Goal: Transaction & Acquisition: Book appointment/travel/reservation

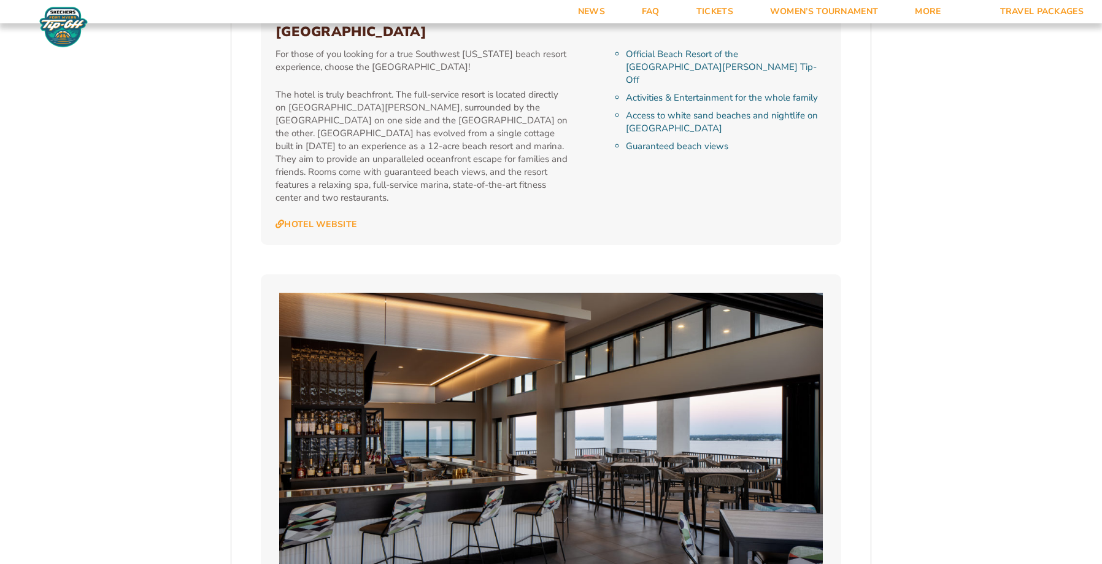
scroll to position [2821, 0]
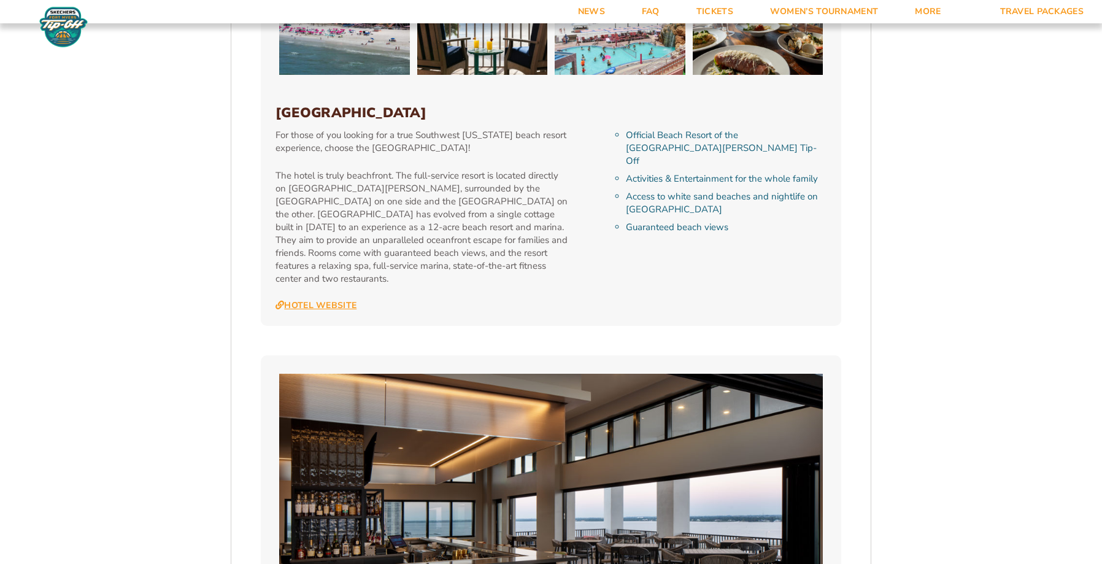
click at [322, 300] on link "Hotel Website" at bounding box center [315, 305] width 81 height 11
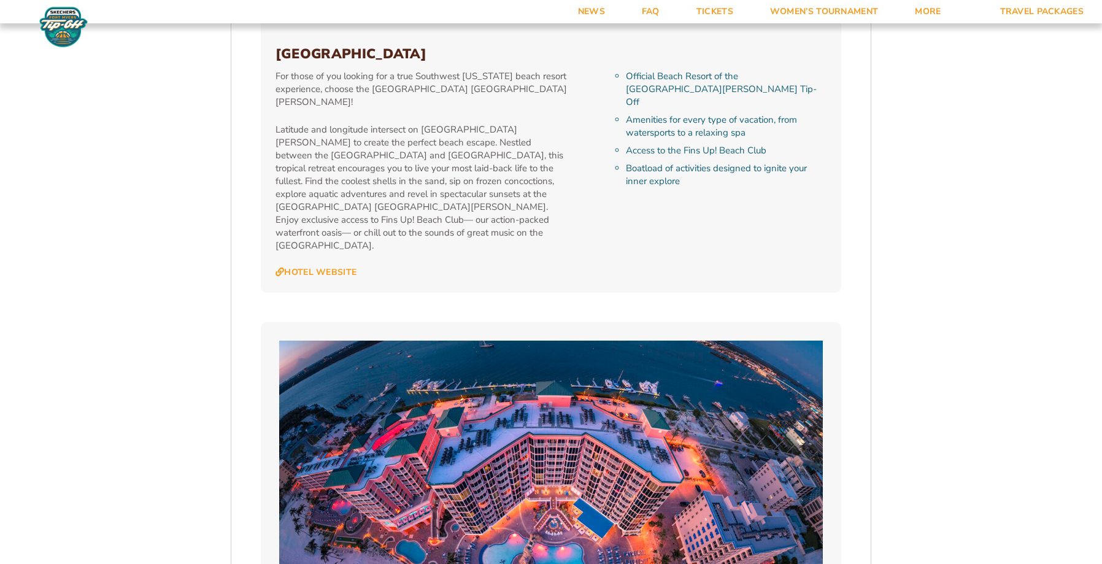
scroll to position [1840, 0]
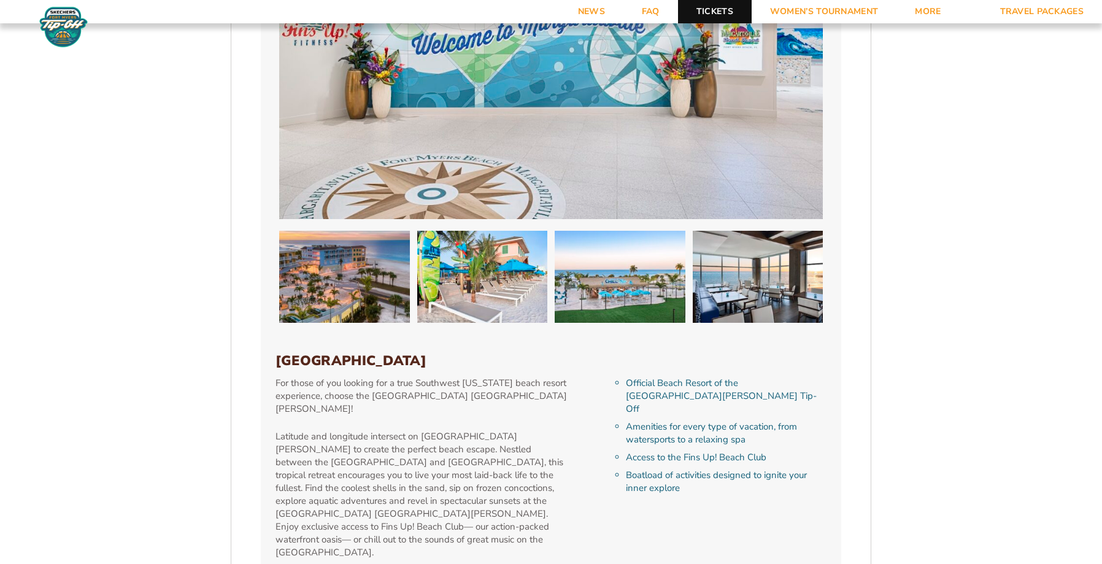
click at [718, 6] on link "Tickets" at bounding box center [715, 11] width 74 height 23
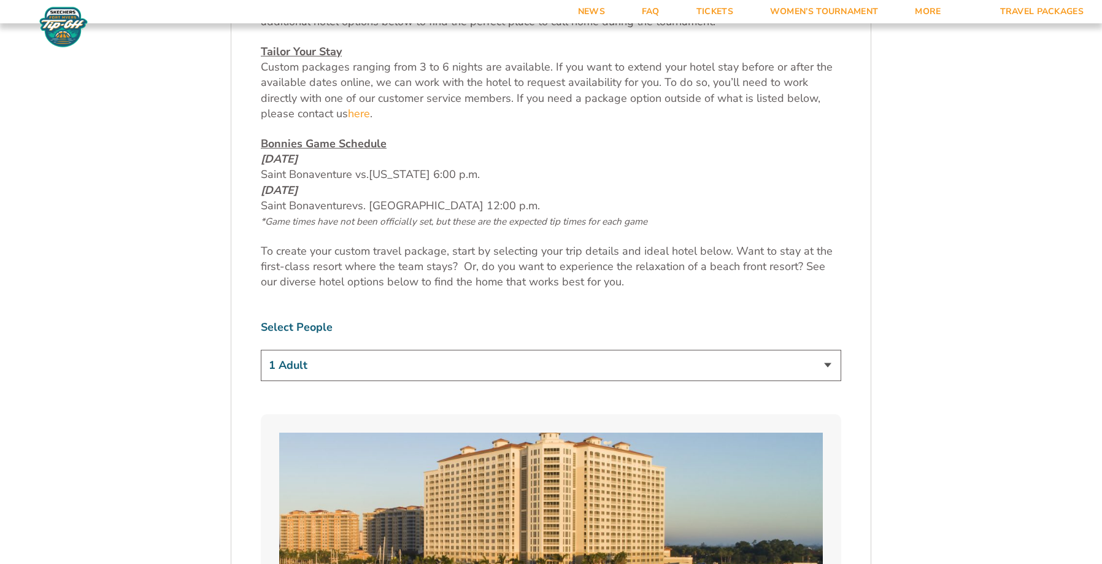
scroll to position [675, 0]
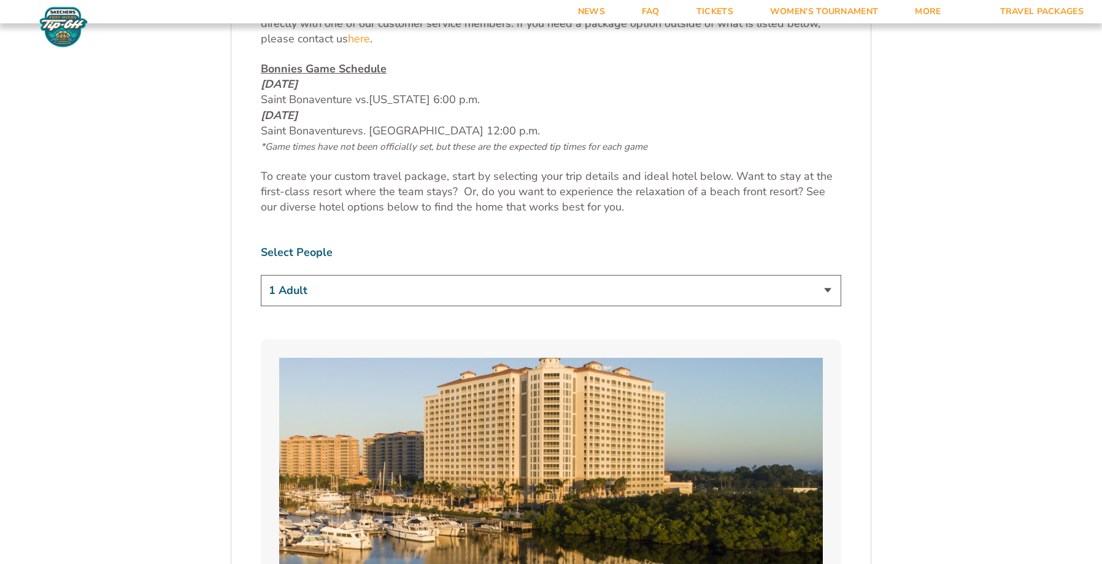
click at [689, 292] on select "1 Adult 2 Adults 3 Adults 4 Adults 2 Adults + 1 Child 2 Adults + 2 Children 2 A…" at bounding box center [551, 290] width 580 height 31
select select "2 Adults"
click at [261, 275] on select "1 Adult 2 Adults 3 Adults 4 Adults 2 Adults + 1 Child 2 Adults + 2 Children 2 A…" at bounding box center [551, 290] width 580 height 31
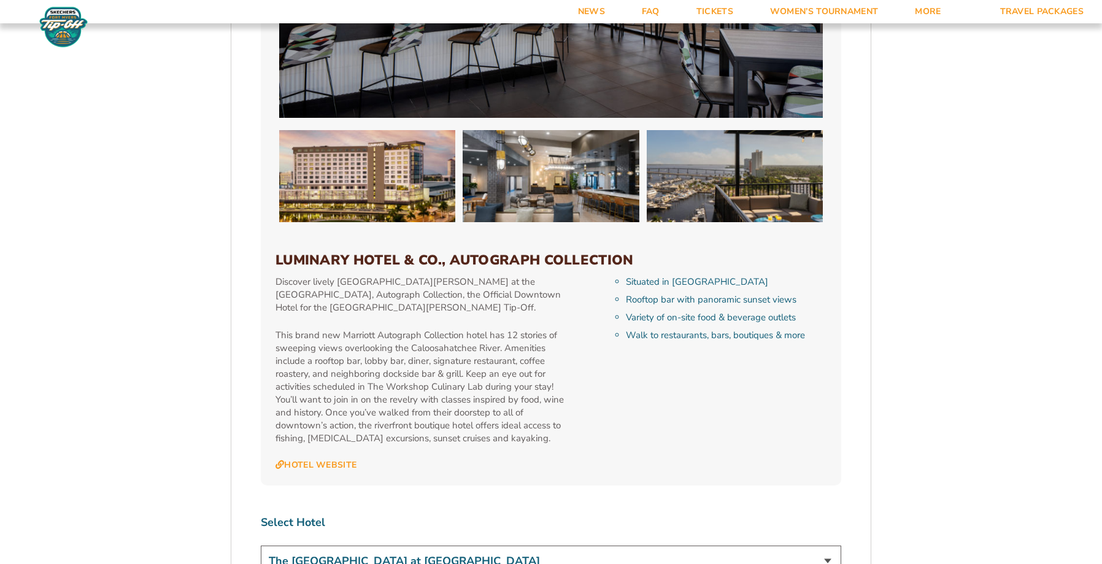
scroll to position [3680, 0]
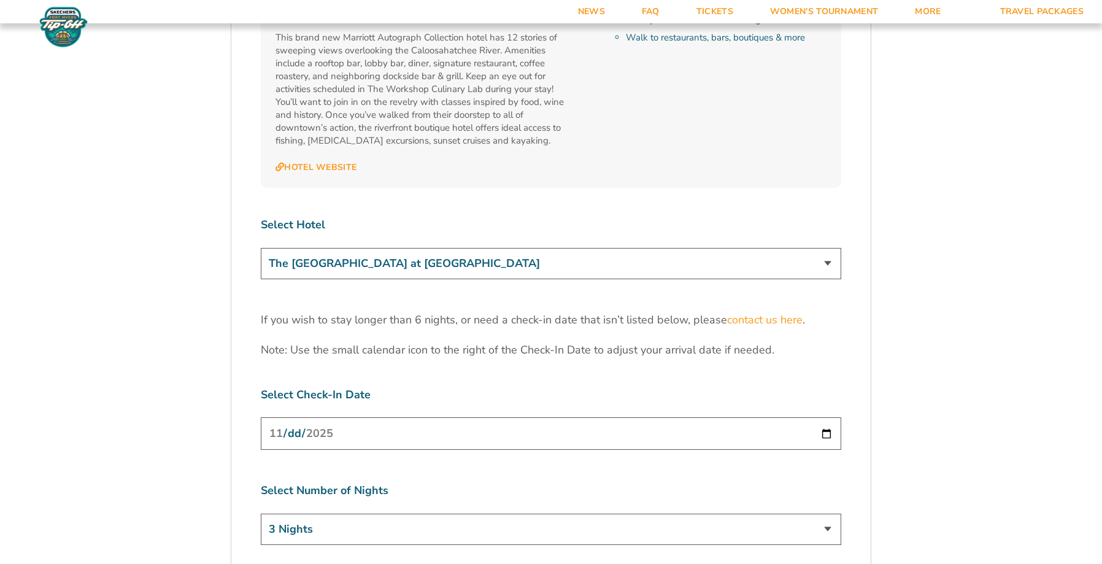
click at [816, 248] on select "The [GEOGRAPHIC_DATA] at [GEOGRAPHIC_DATA] [GEOGRAPHIC_DATA] [GEOGRAPHIC_DATA],…" at bounding box center [551, 263] width 580 height 31
select select "18761"
click at [261, 248] on select "The [GEOGRAPHIC_DATA] at [GEOGRAPHIC_DATA] [GEOGRAPHIC_DATA] [GEOGRAPHIC_DATA],…" at bounding box center [551, 263] width 580 height 31
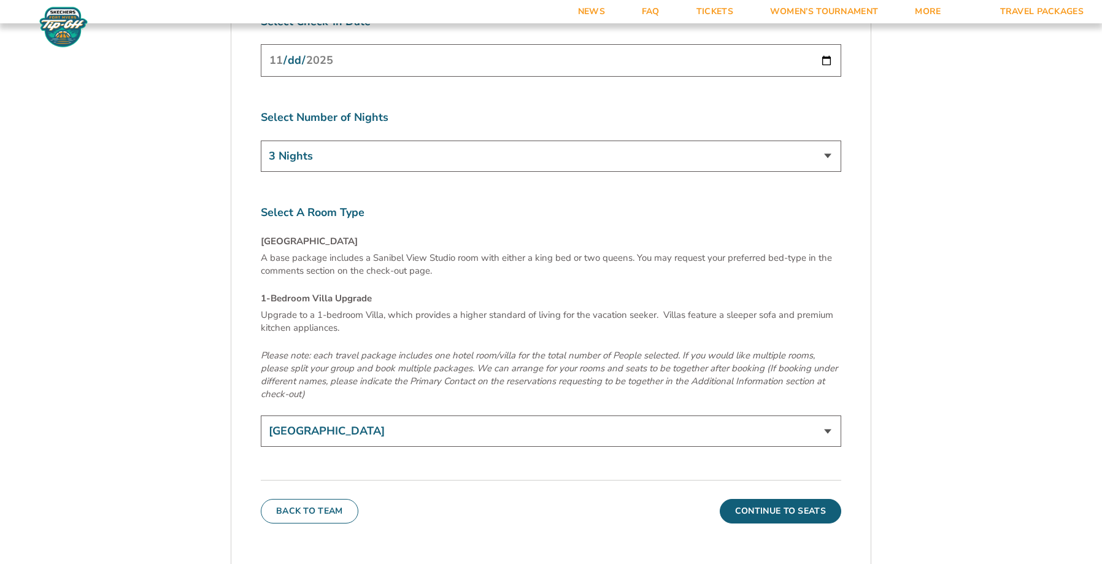
scroll to position [4109, 0]
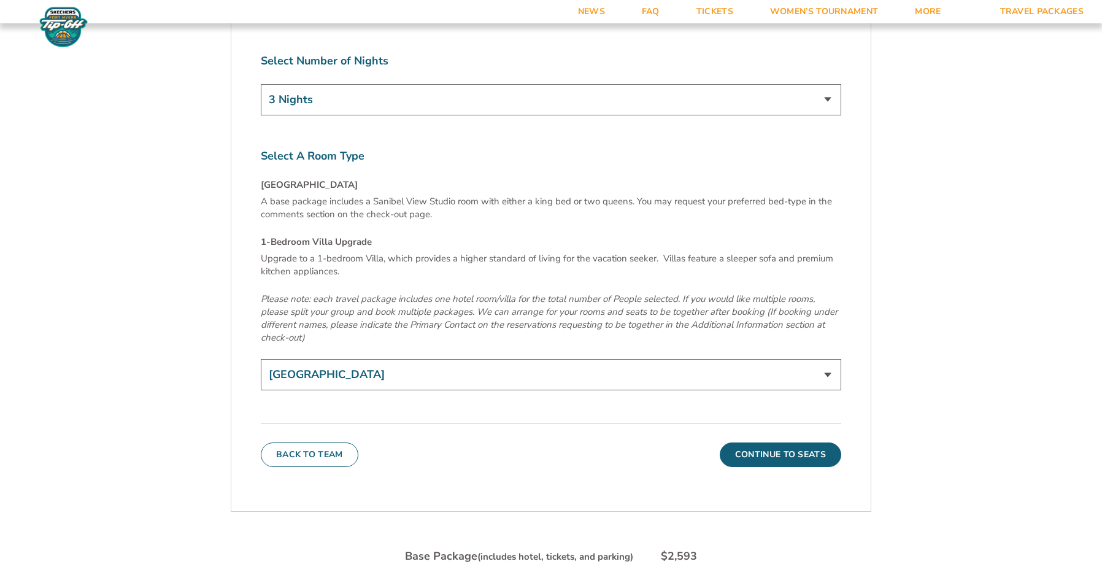
click at [793, 359] on select "[GEOGRAPHIC_DATA] 1-Bedroom Villa Upgrade (+$165 per night)" at bounding box center [551, 374] width 580 height 31
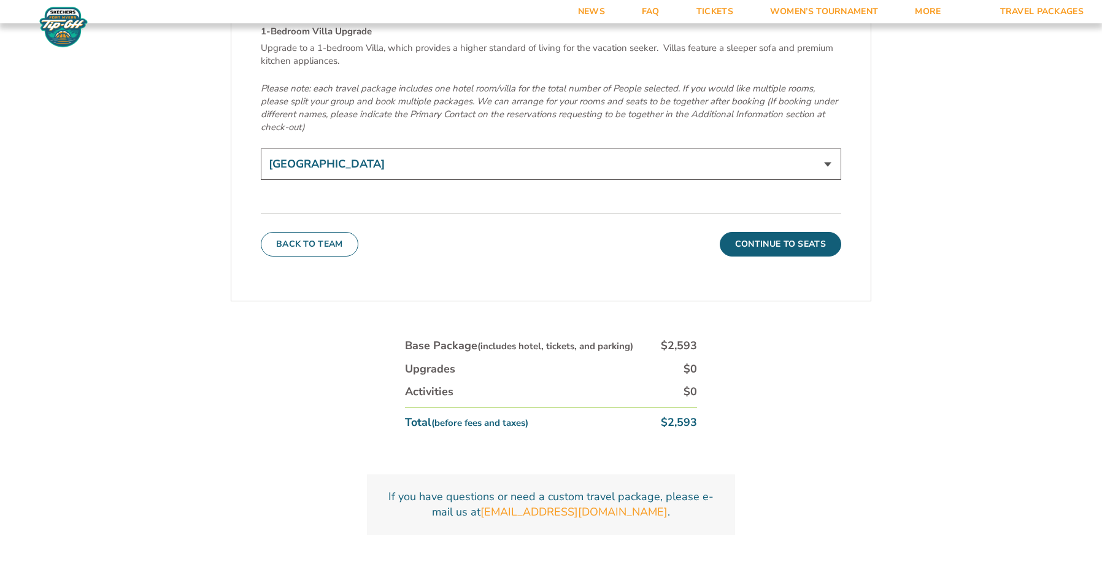
scroll to position [4355, 0]
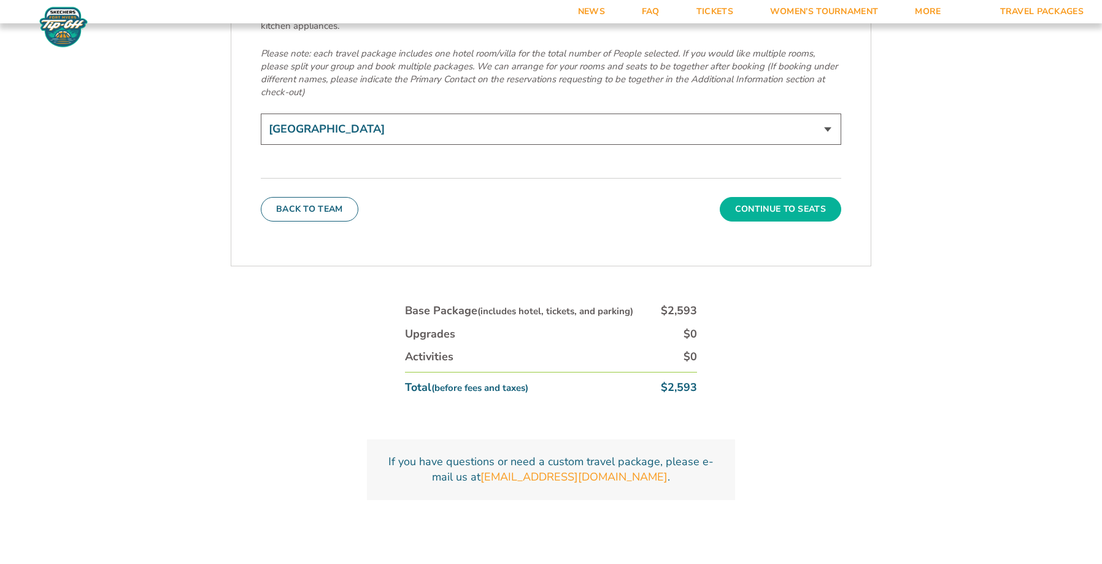
click at [804, 197] on button "Continue To Seats" at bounding box center [779, 209] width 121 height 25
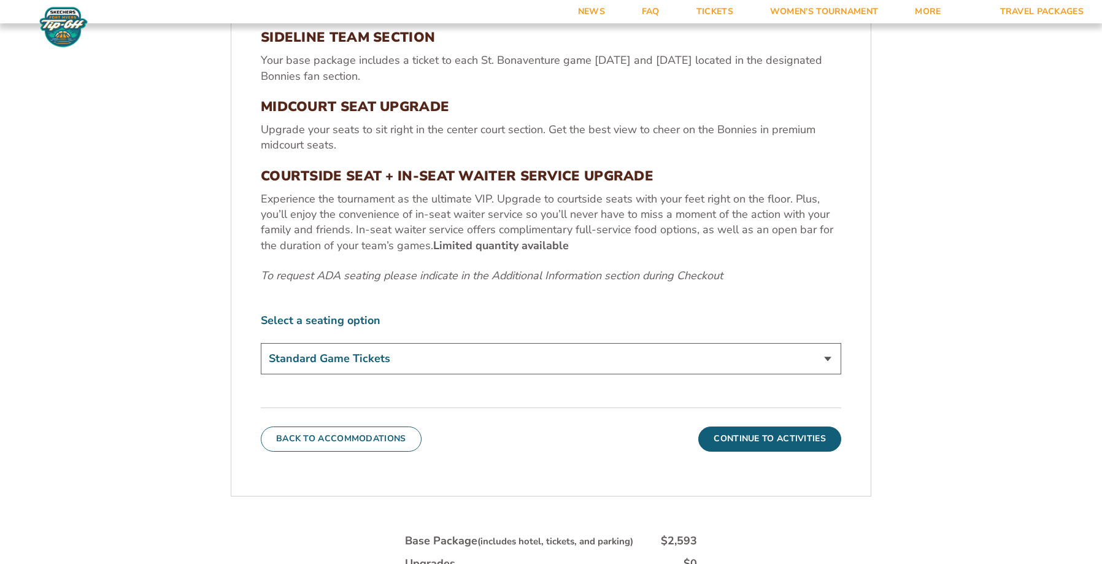
scroll to position [512, 0]
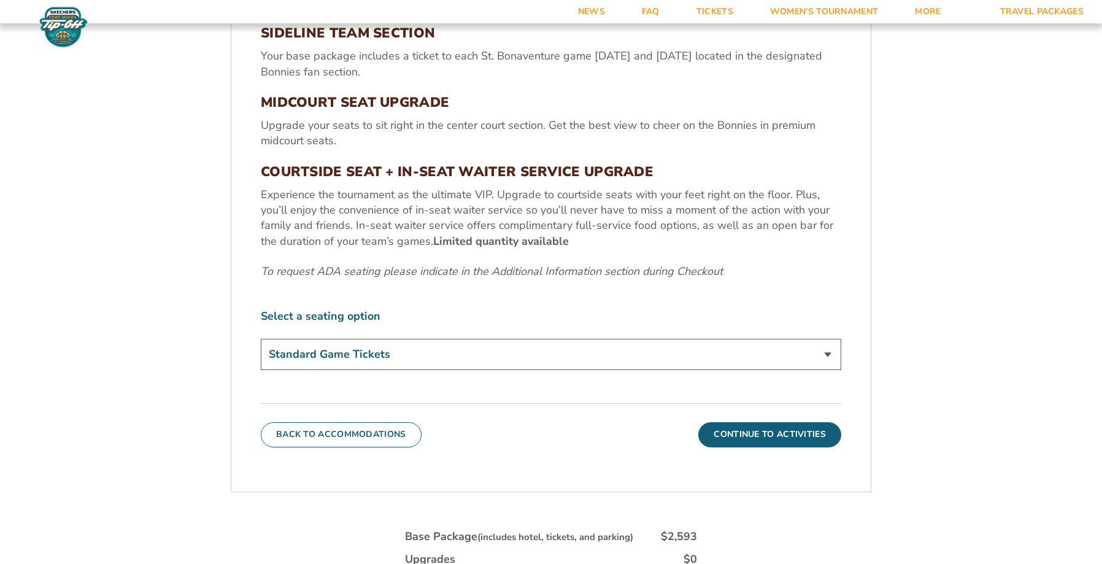
click at [803, 359] on select "Standard Game Tickets Midcourt Seat Upgrade (+$100 per person) Courtside Seat +…" at bounding box center [551, 354] width 580 height 31
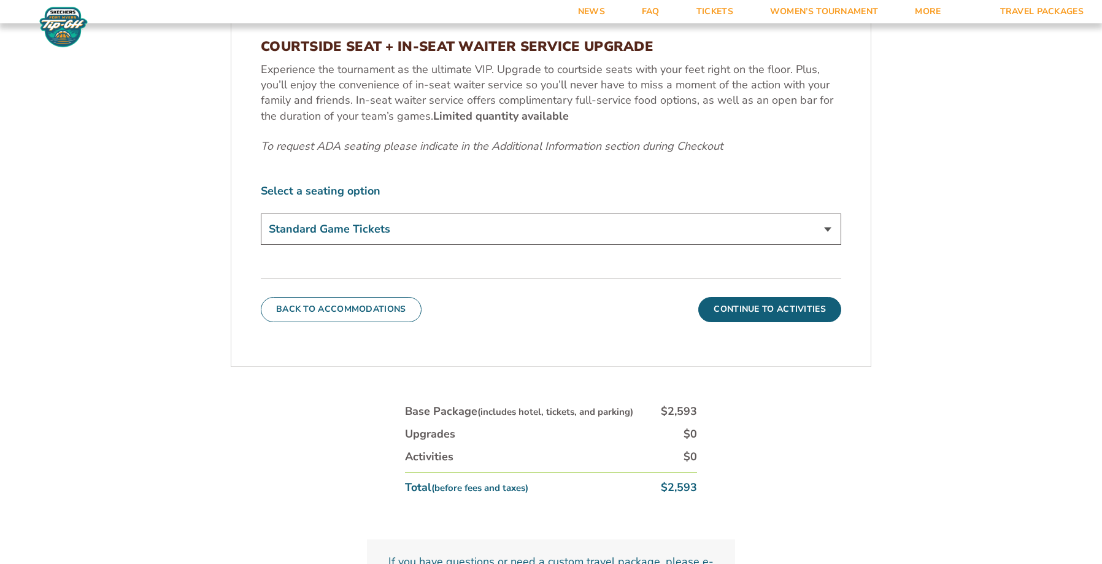
scroll to position [757, 0]
